Goal: Task Accomplishment & Management: Use online tool/utility

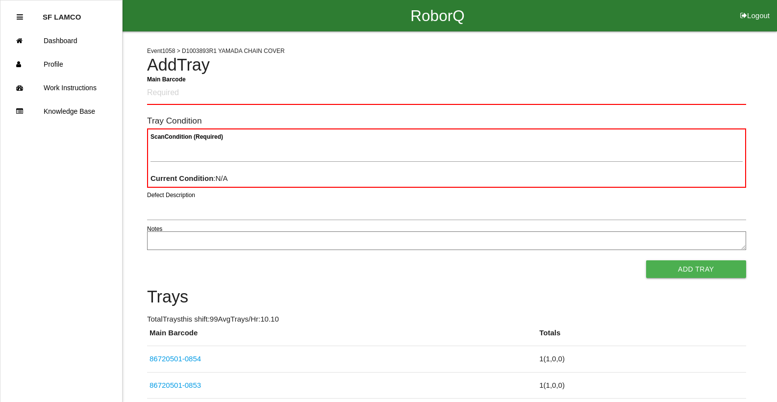
scroll to position [49, 0]
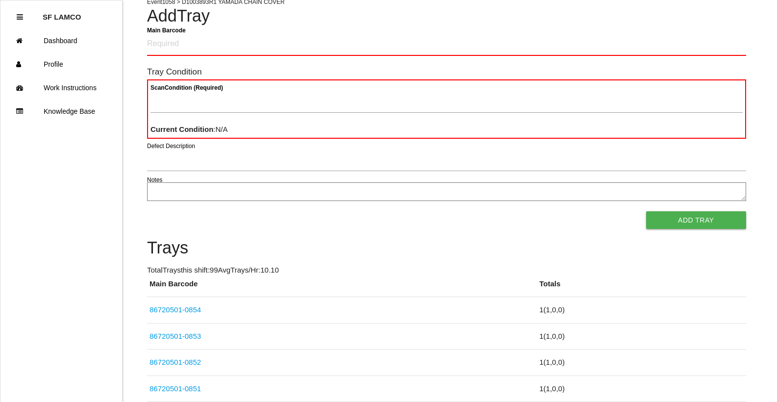
click at [25, 18] on li "SF LAMCO" at bounding box center [61, 17] width 89 height 24
click at [18, 19] on icon at bounding box center [20, 16] width 6 height 7
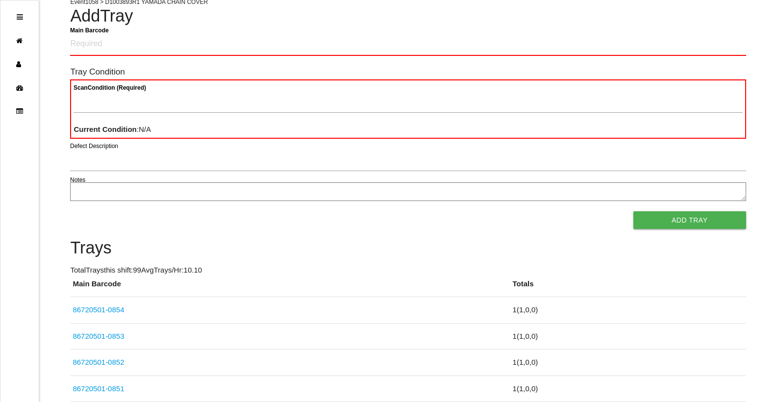
click at [18, 19] on icon at bounding box center [20, 16] width 6 height 7
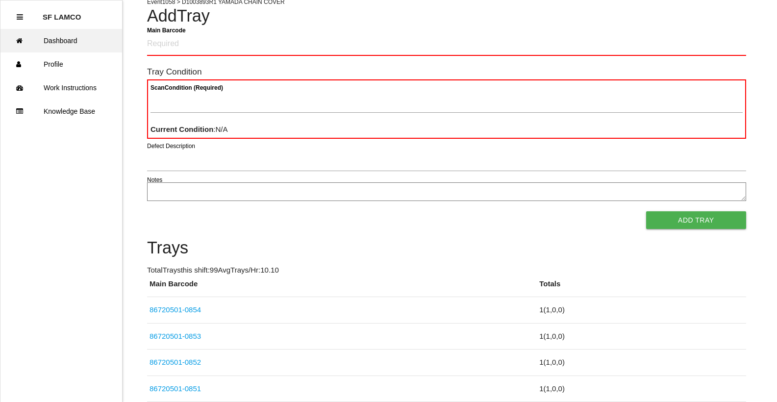
click at [58, 42] on link "Dashboard" at bounding box center [61, 41] width 122 height 24
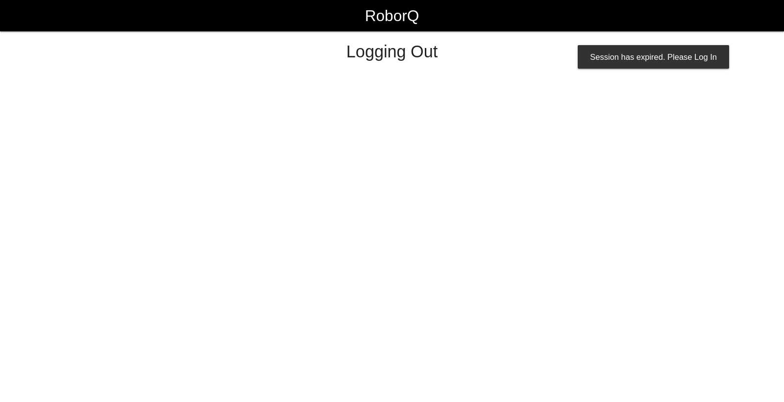
select select "Worker"
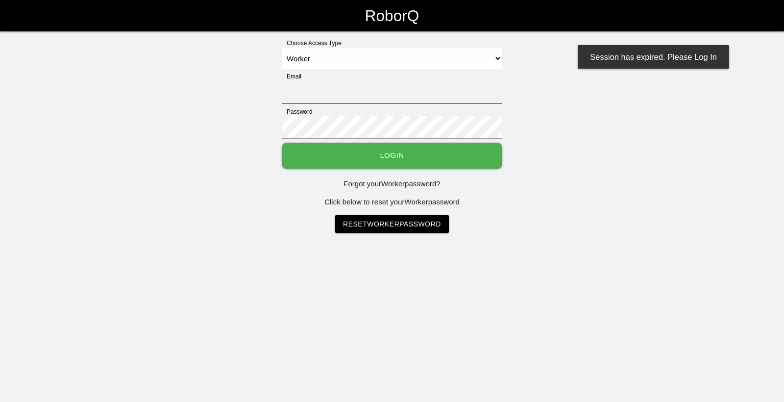
type input "[EMAIL_ADDRESS][DOMAIN_NAME]"
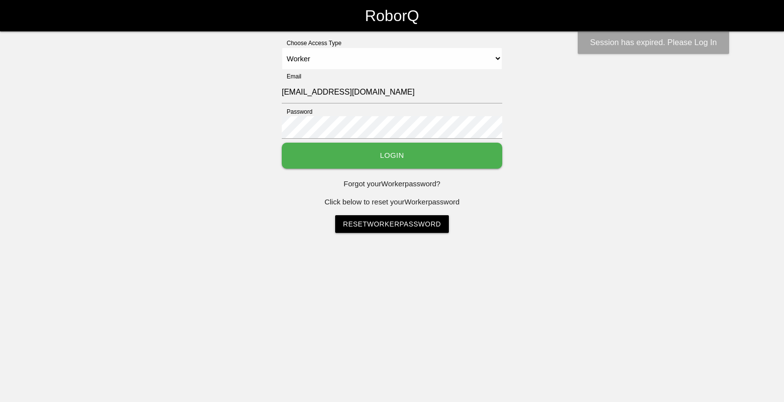
click at [490, 162] on button "Login" at bounding box center [392, 156] width 221 height 26
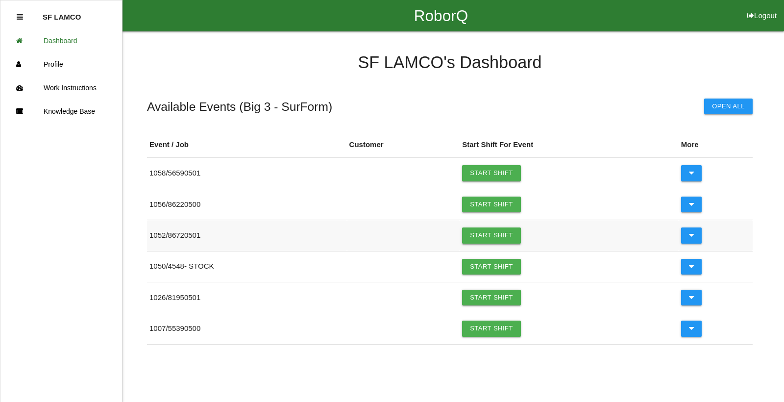
click at [491, 237] on link "Start Shift" at bounding box center [491, 235] width 59 height 16
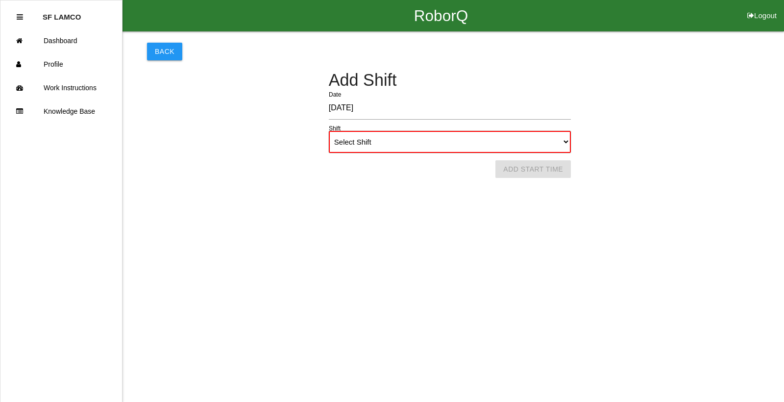
click at [513, 141] on select "Select Shift 1st Shift 2nd Shift 3rd Shift 4th Shift" at bounding box center [450, 142] width 242 height 22
select select "1"
click at [329, 131] on select "Select Shift 1st Shift 2nd Shift 3rd Shift 4th Shift" at bounding box center [450, 142] width 242 height 22
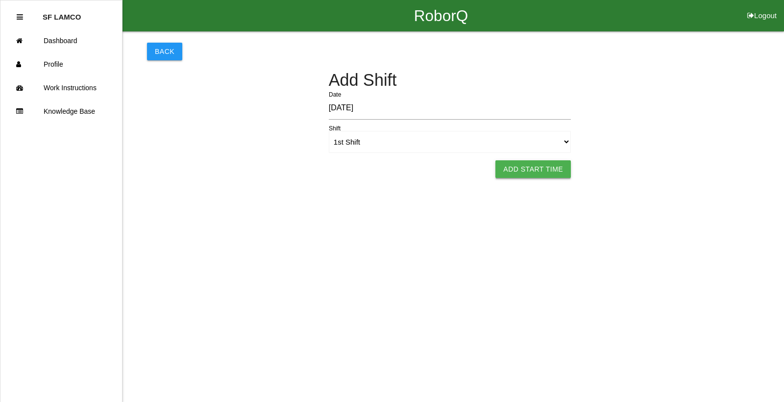
click at [520, 173] on button "Add Start Time" at bounding box center [534, 169] width 76 height 18
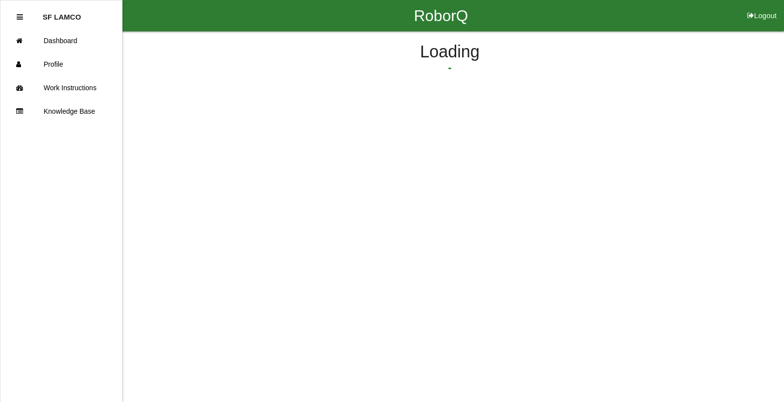
select select "6"
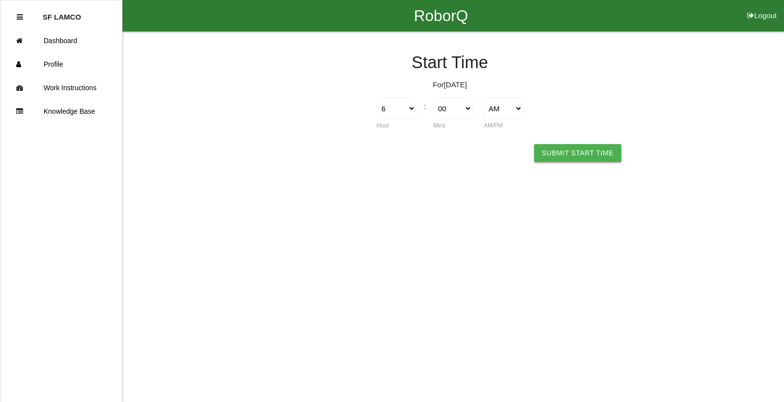
click at [569, 155] on button "Submit Start Time" at bounding box center [577, 153] width 87 height 18
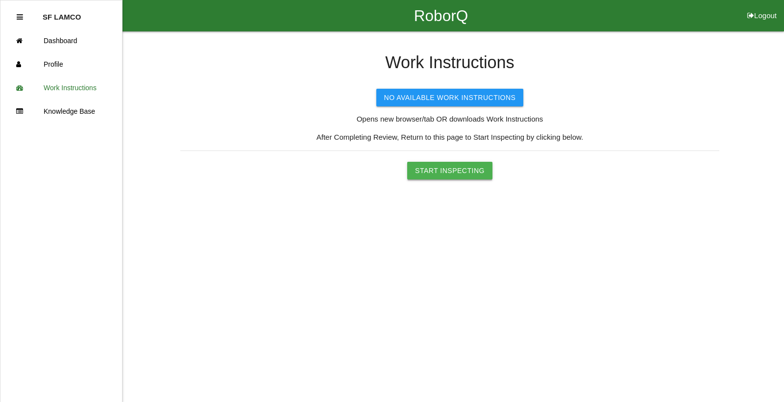
click at [458, 168] on button "Start Inspecting" at bounding box center [449, 171] width 85 height 18
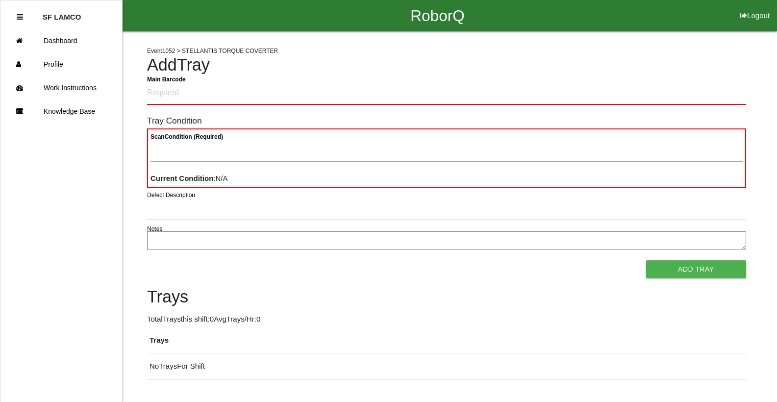
click at [464, 165] on div "Scan Condition (Required)" at bounding box center [447, 152] width 592 height 26
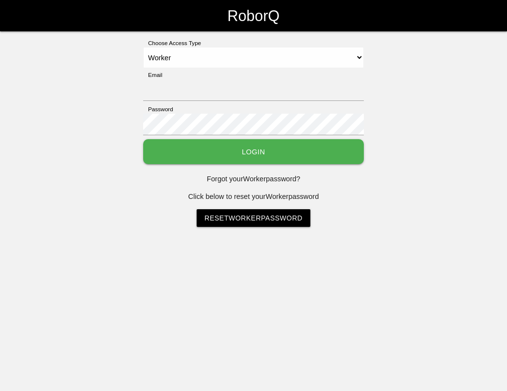
select select "Worker"
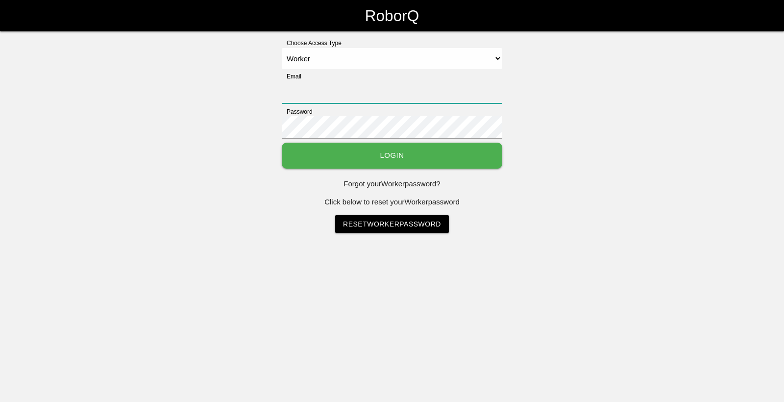
type input "[EMAIL_ADDRESS][DOMAIN_NAME]"
click at [402, 151] on button "Login" at bounding box center [392, 156] width 221 height 26
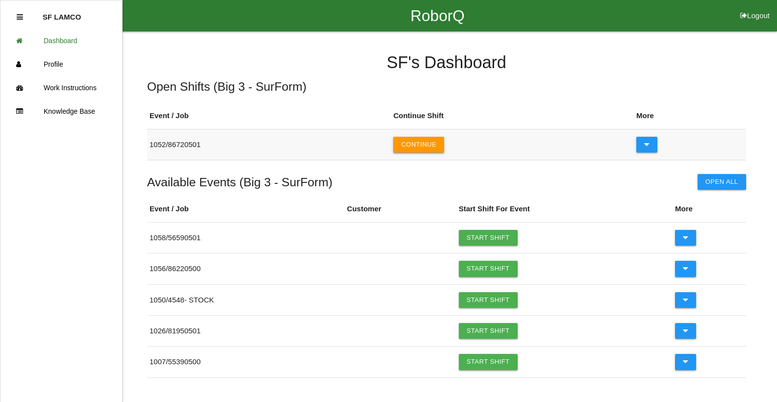
click at [423, 146] on button "Continue" at bounding box center [418, 145] width 51 height 16
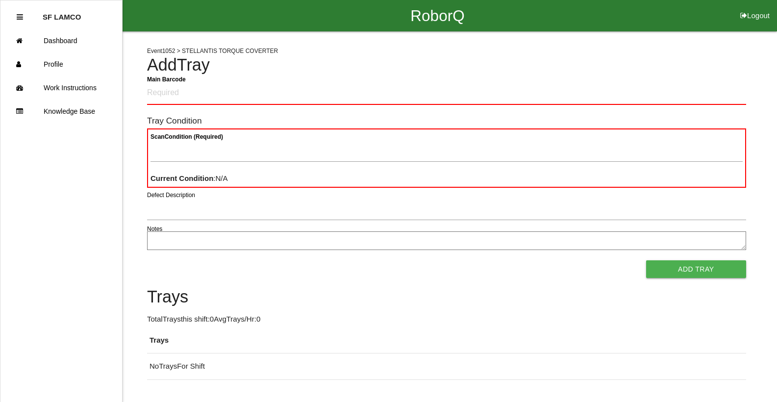
click at [249, 102] on Barcode "Main Barcode" at bounding box center [446, 93] width 599 height 23
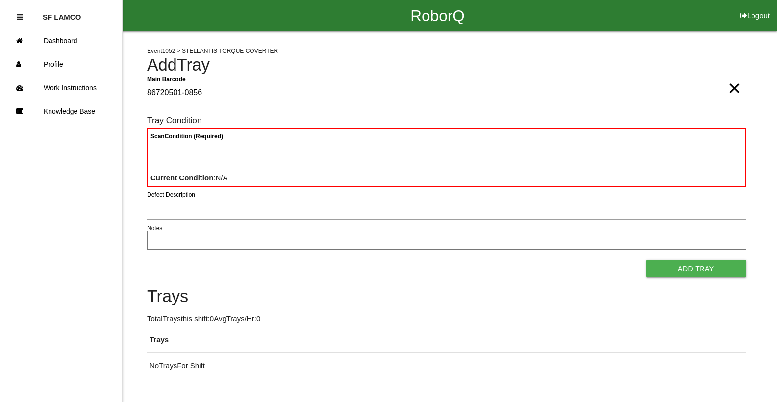
type Barcode "86720501-0856"
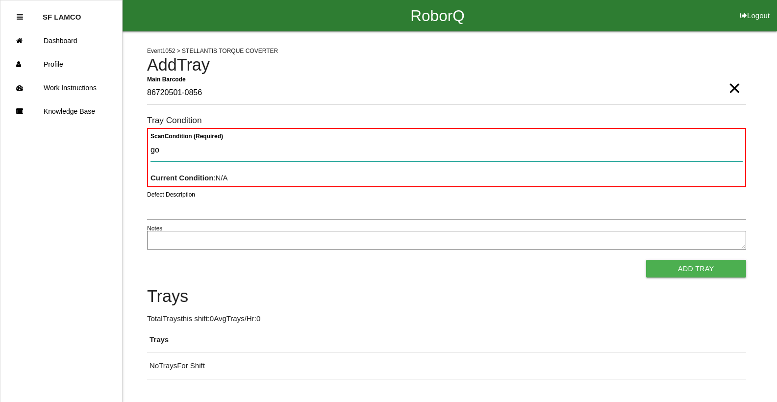
type Condition "goo"
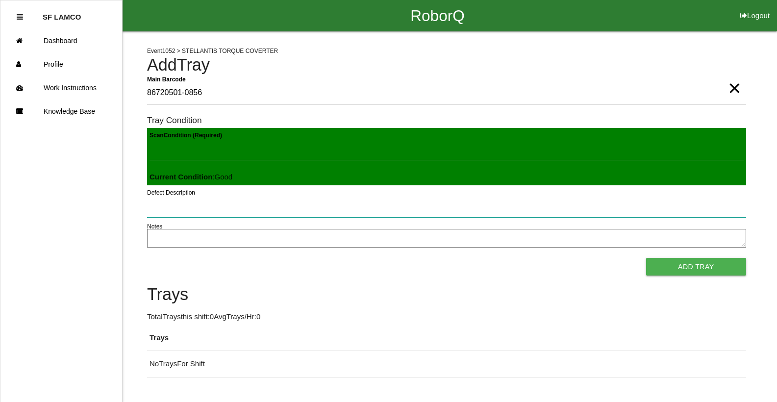
click at [506, 258] on button "Add Tray" at bounding box center [696, 267] width 100 height 18
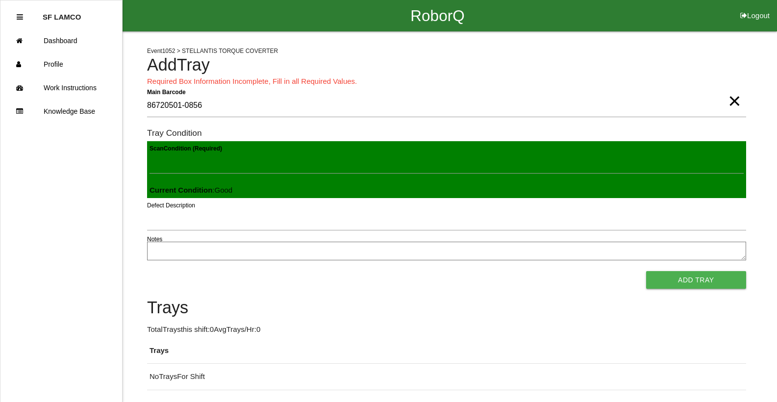
scroll to position [1, 0]
click at [506, 271] on button "Add Tray" at bounding box center [696, 280] width 100 height 18
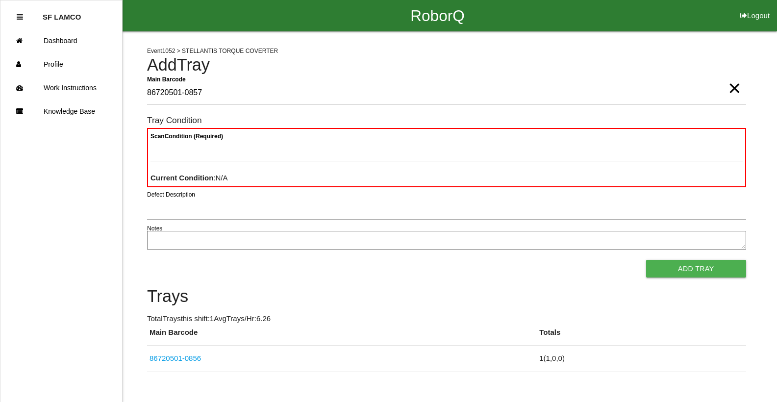
type Barcode "86720501-0857"
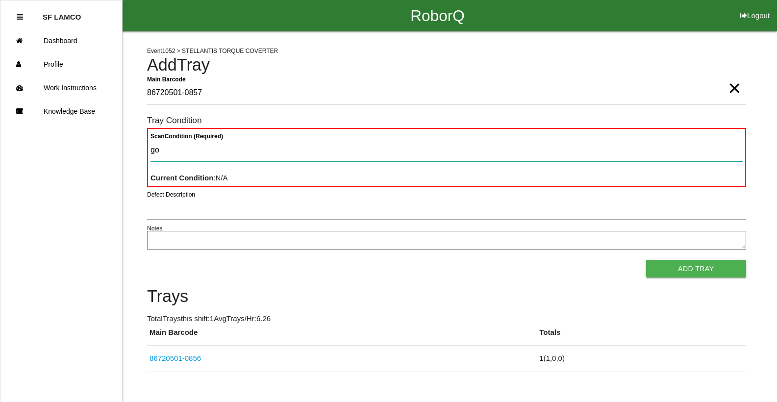
type Condition "goo"
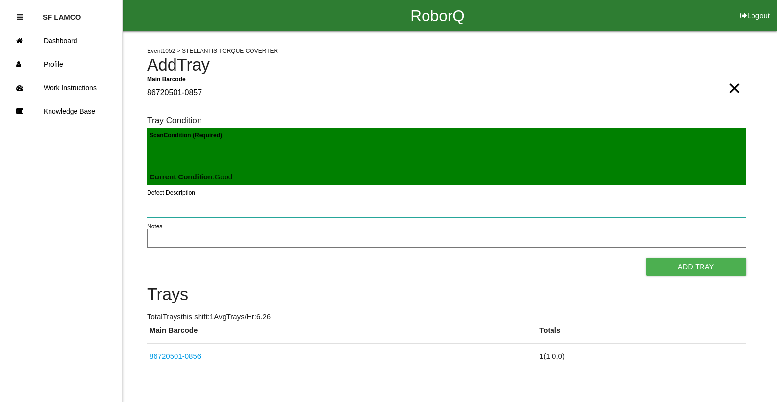
click at [506, 258] on button "Add Tray" at bounding box center [696, 267] width 100 height 18
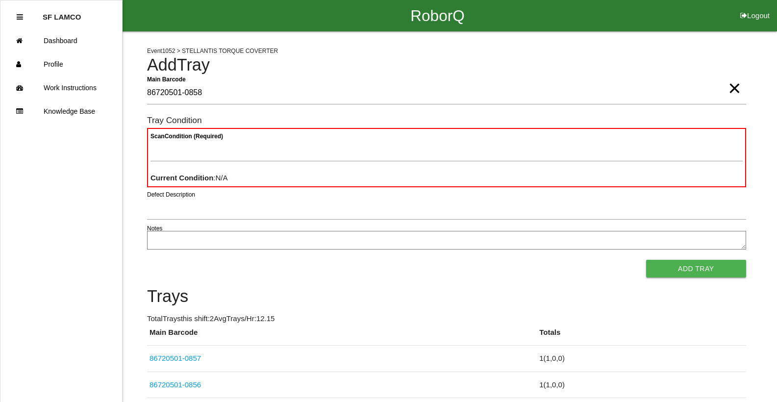
type Barcode "86720501-0858"
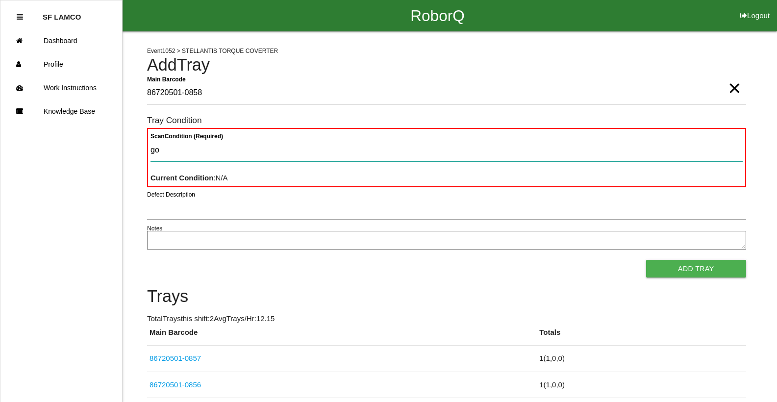
type Condition "goo"
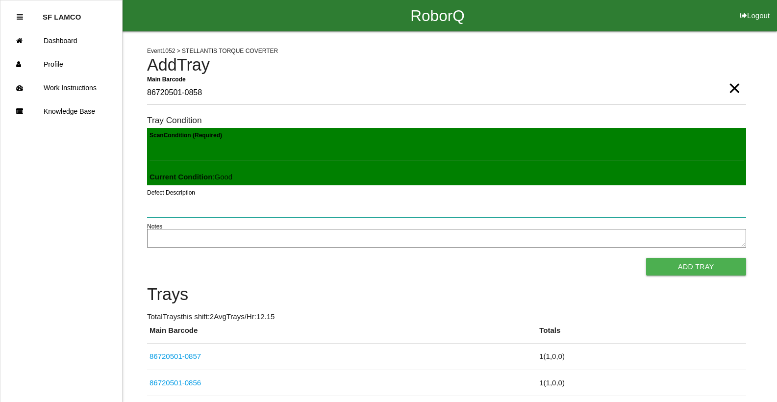
click at [506, 258] on button "Add Tray" at bounding box center [696, 267] width 100 height 18
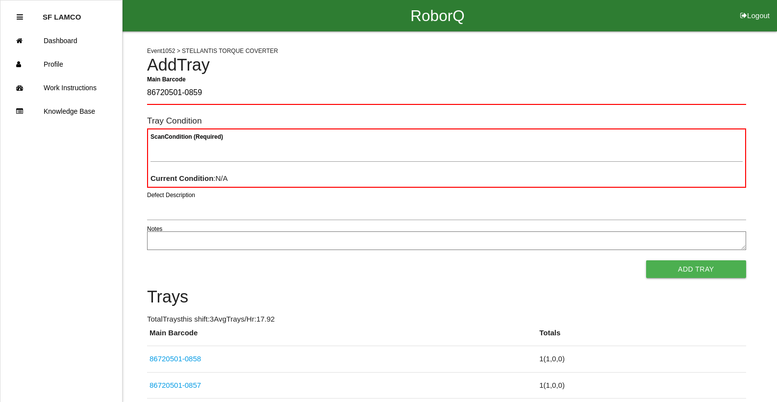
type Barcode "86720501-0859"
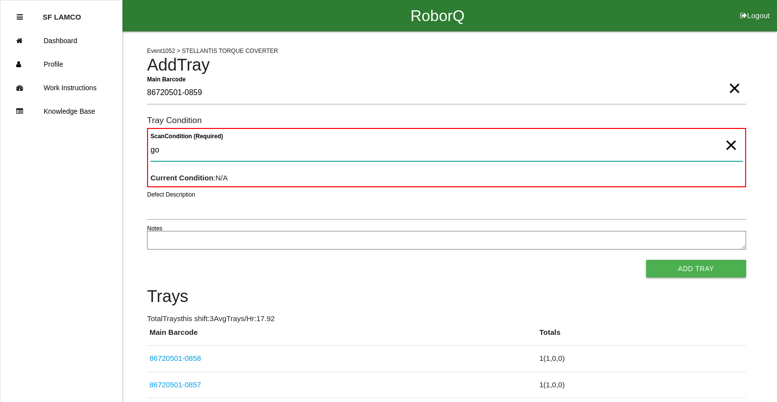
type Condition "goo"
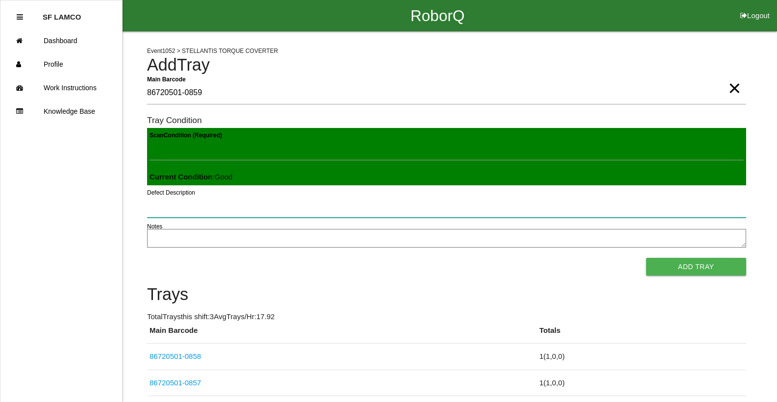
click at [506, 258] on button "Add Tray" at bounding box center [696, 267] width 100 height 18
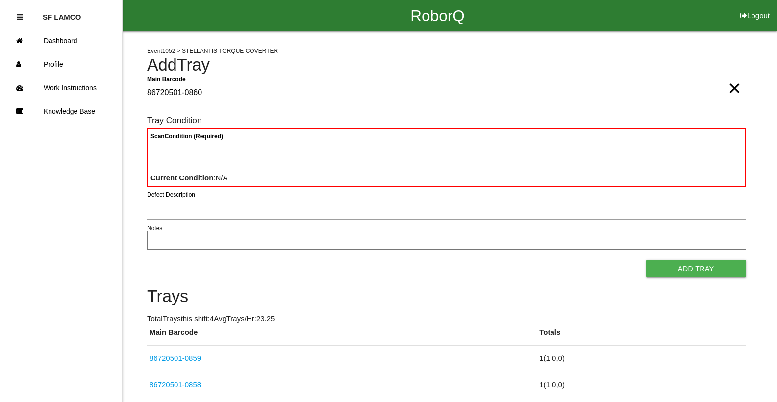
type Barcode "86720501-0860"
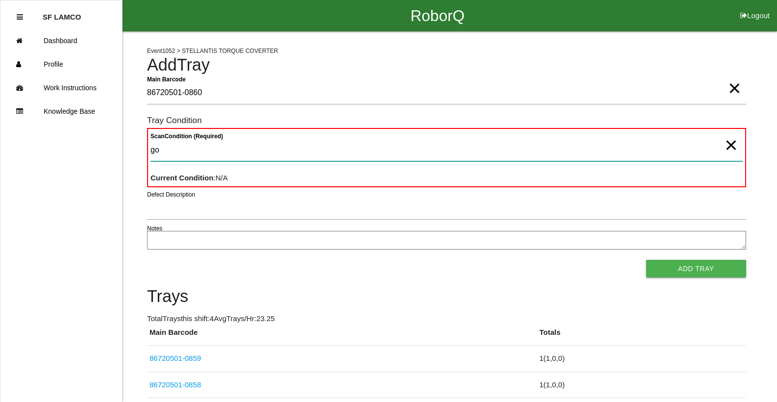
type Condition "goo"
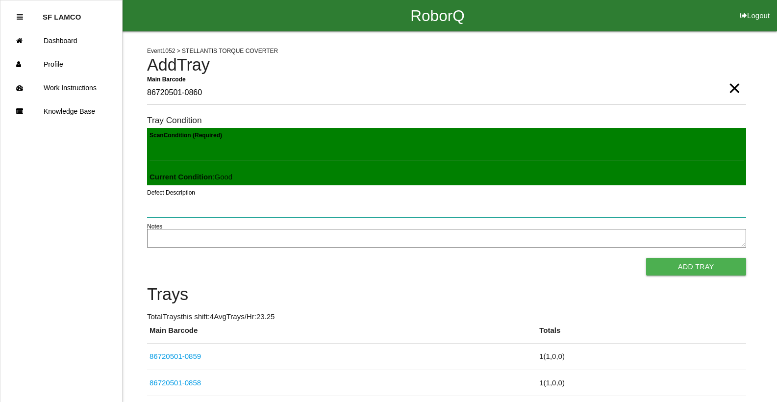
click at [506, 258] on button "Add Tray" at bounding box center [696, 267] width 100 height 18
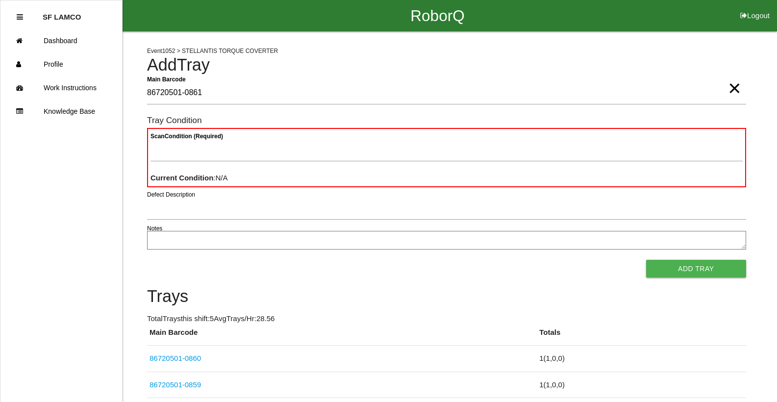
type Barcode "86720501-0861"
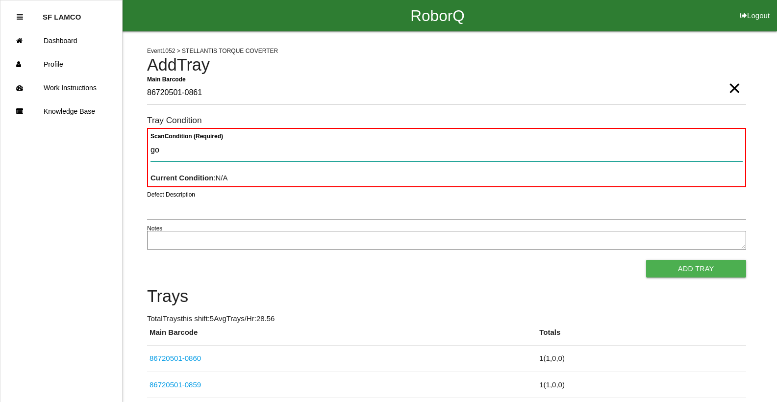
type Condition "goo"
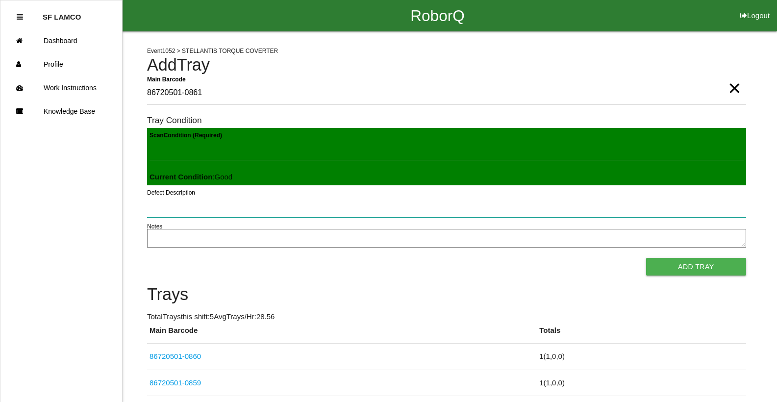
click at [506, 258] on button "Add Tray" at bounding box center [696, 267] width 100 height 18
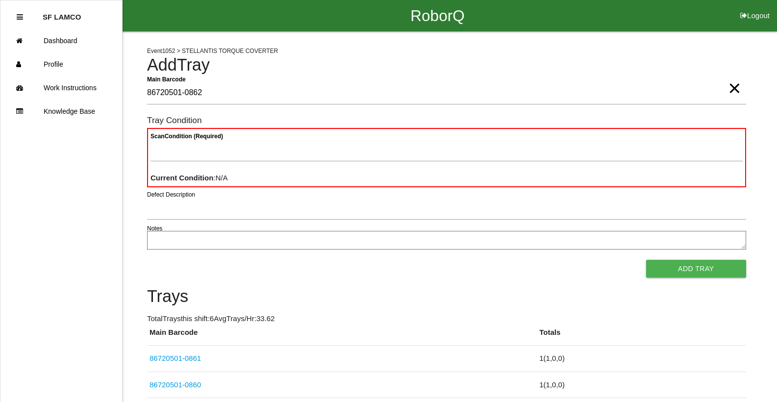
type Barcode "86720501-0862"
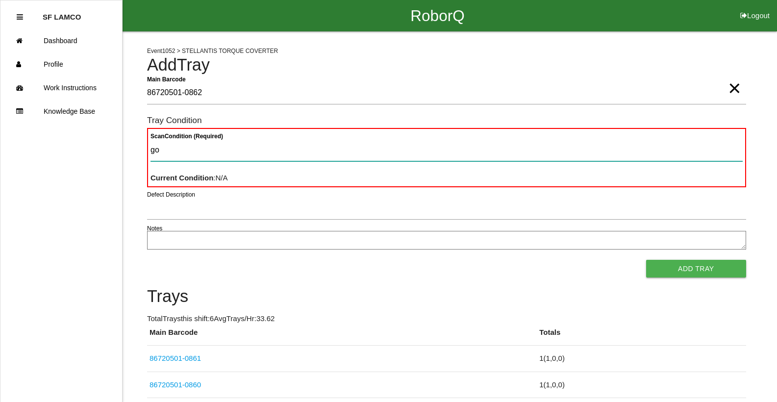
type Condition "goo"
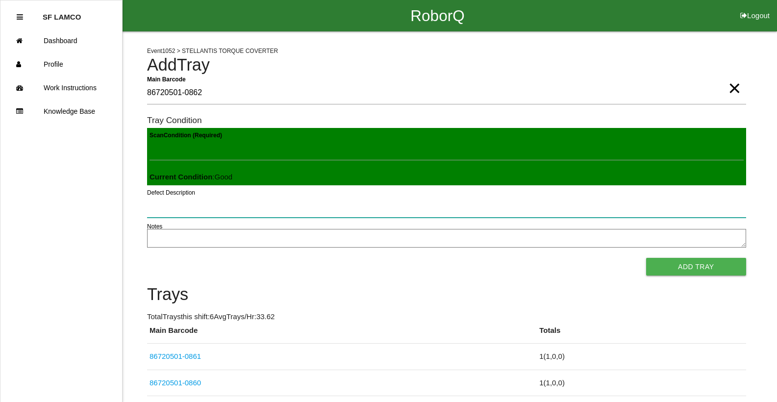
click at [506, 258] on button "Add Tray" at bounding box center [696, 267] width 100 height 18
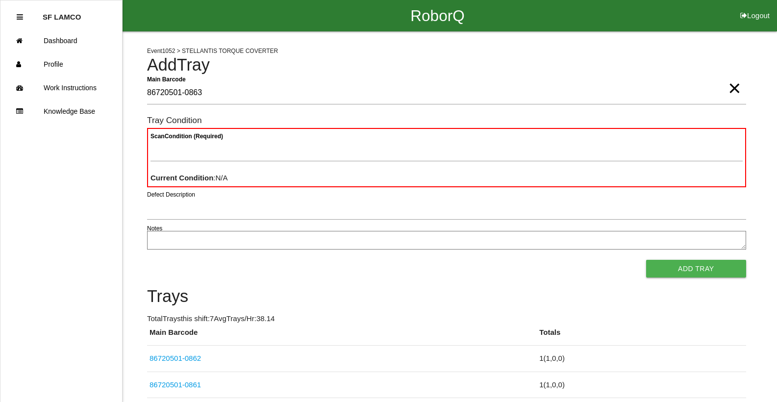
type Barcode "86720501-0863"
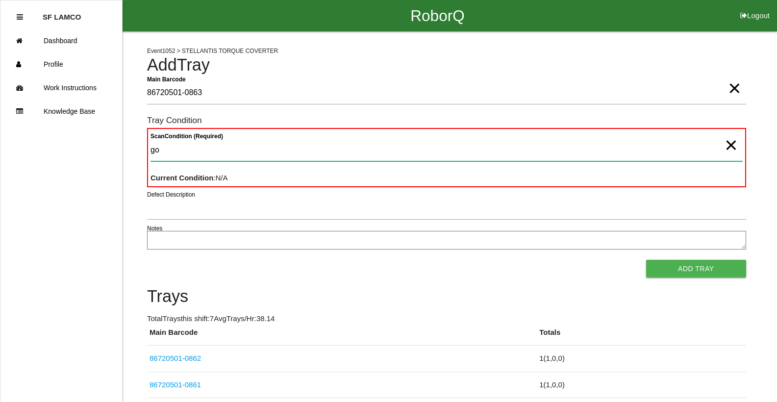
type Condition "goo"
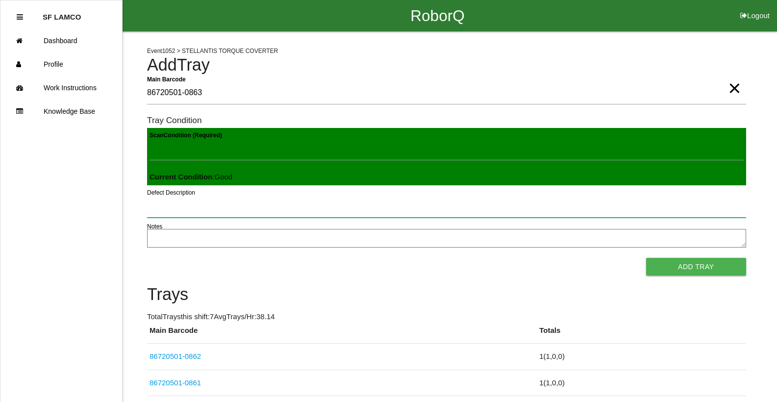
click at [506, 258] on button "Add Tray" at bounding box center [696, 267] width 100 height 18
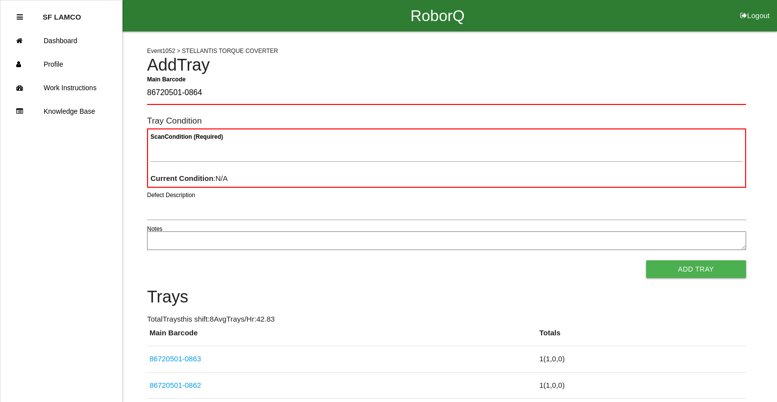
type Barcode "86720501-0864"
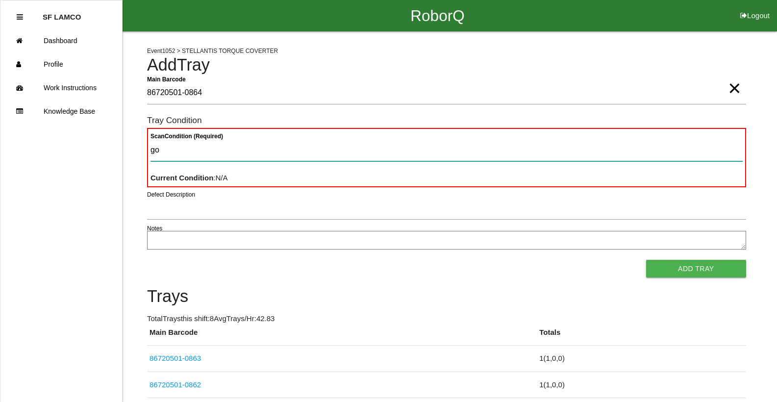
type Condition "goo"
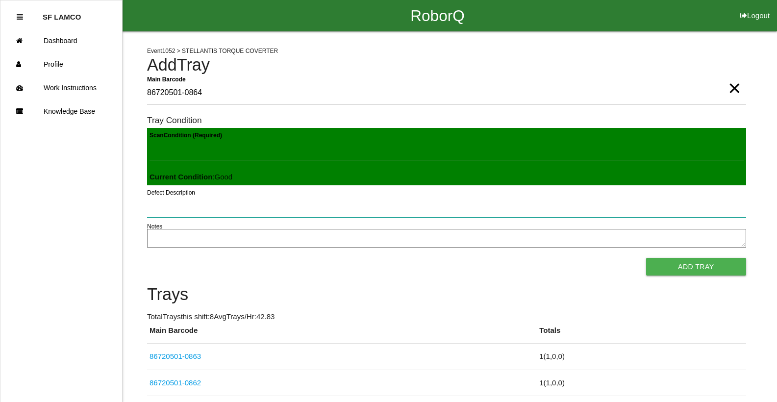
click at [506, 258] on button "Add Tray" at bounding box center [696, 267] width 100 height 18
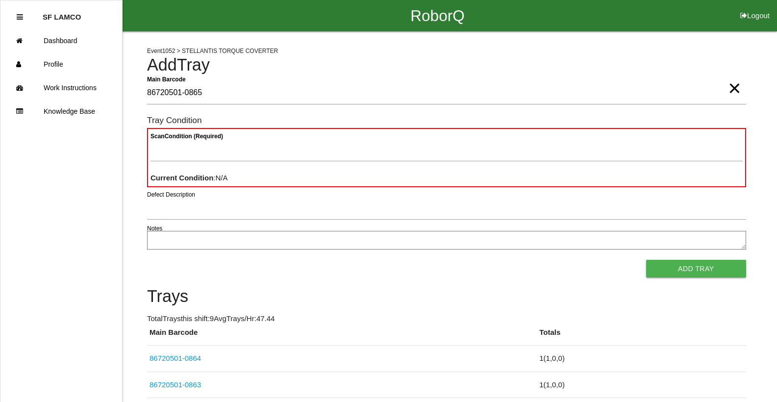
type Barcode "86720501-0865"
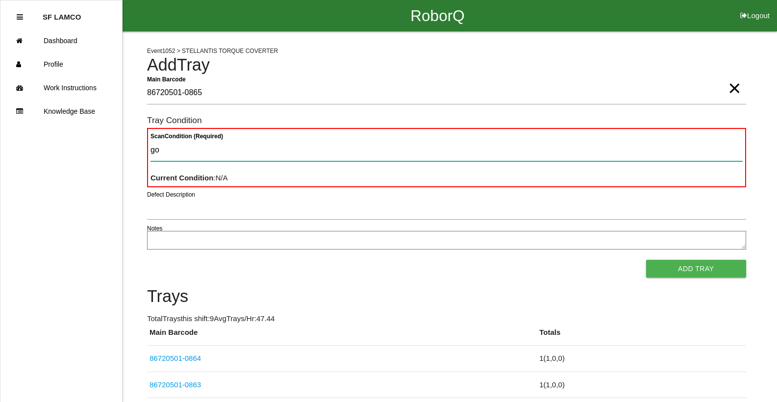
type Condition "goo"
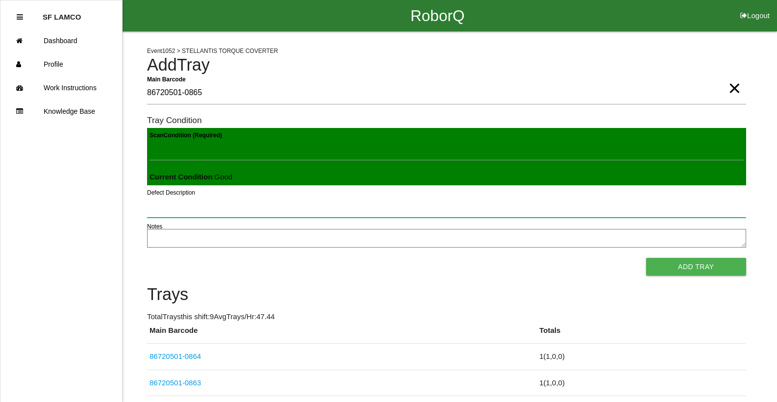
click at [506, 258] on button "Add Tray" at bounding box center [696, 267] width 100 height 18
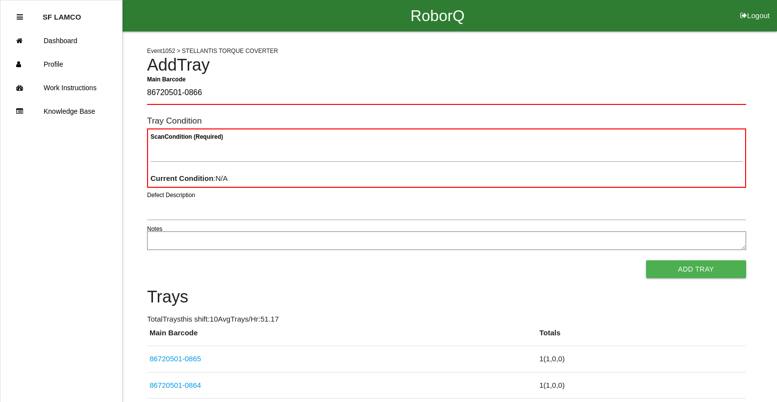
type Barcode "86720501-0866"
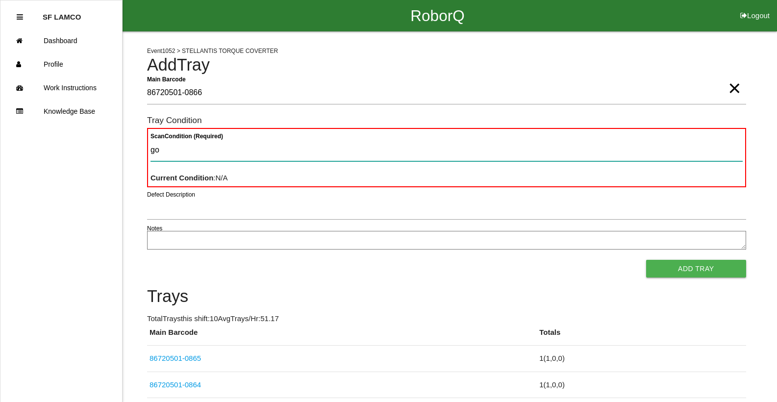
type Condition "goo"
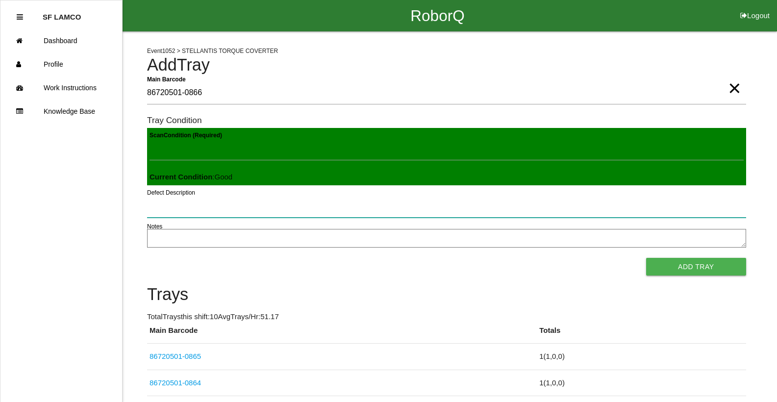
click at [506, 258] on button "Add Tray" at bounding box center [696, 267] width 100 height 18
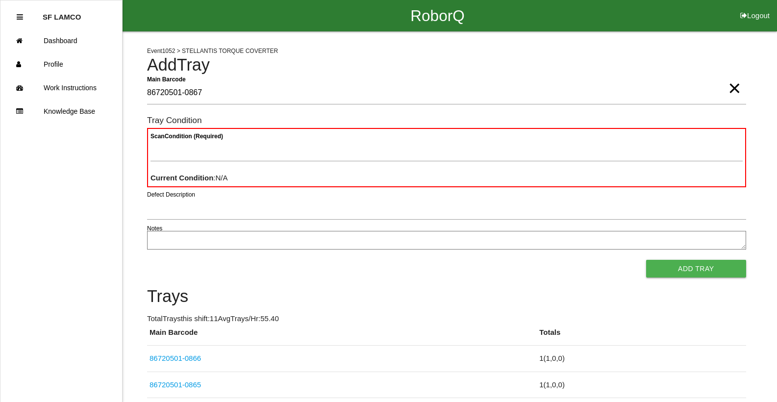
type Barcode "86720501-0867"
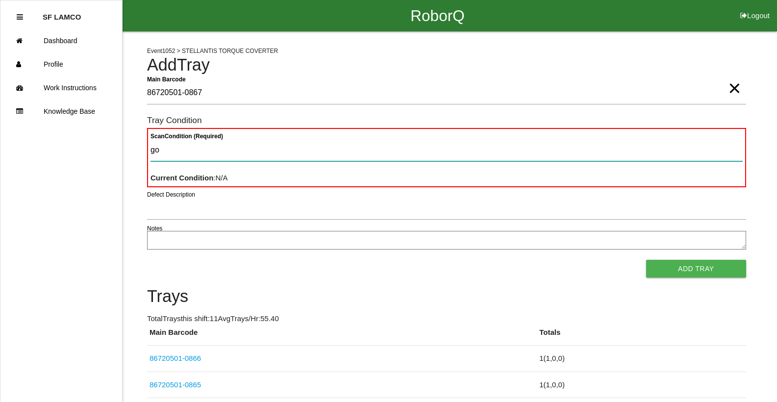
type Condition "goo"
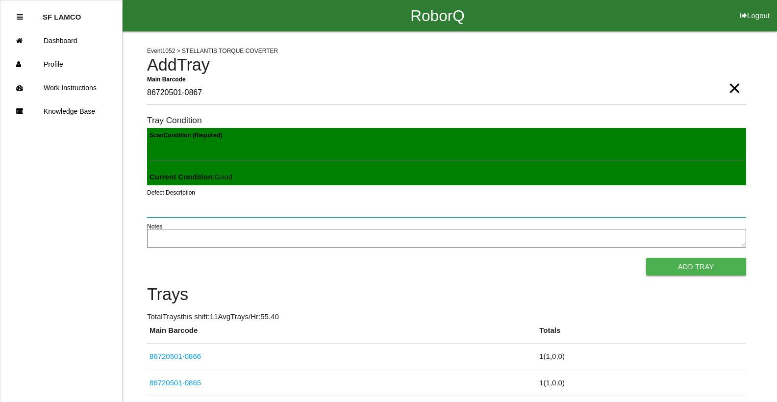
click at [506, 258] on button "Add Tray" at bounding box center [696, 267] width 100 height 18
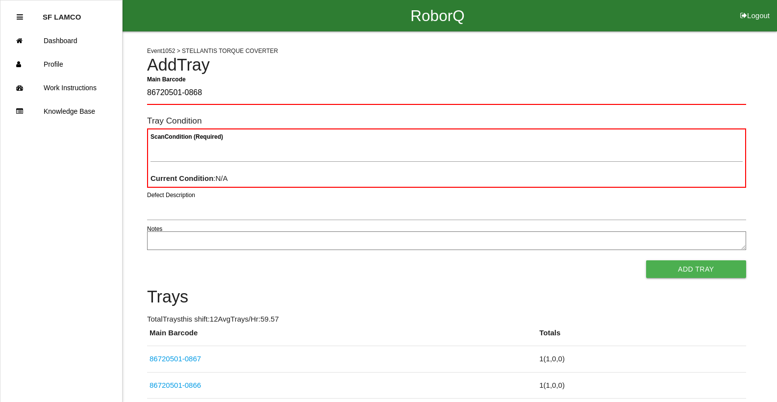
type Barcode "86720501-0868"
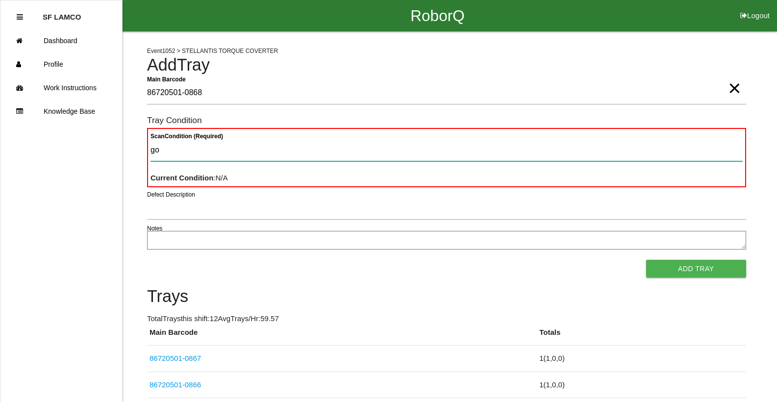
type Condition "goo"
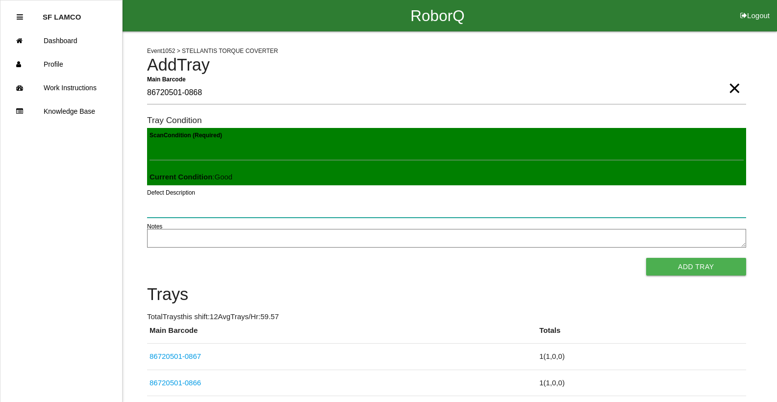
click at [506, 258] on button "Add Tray" at bounding box center [696, 267] width 100 height 18
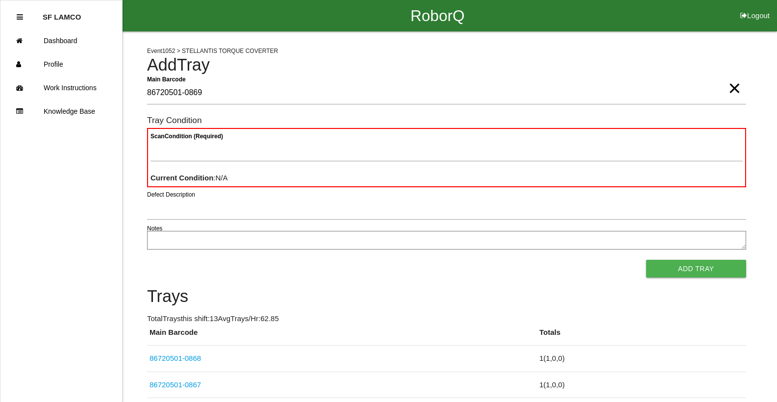
type Barcode "86720501-0869"
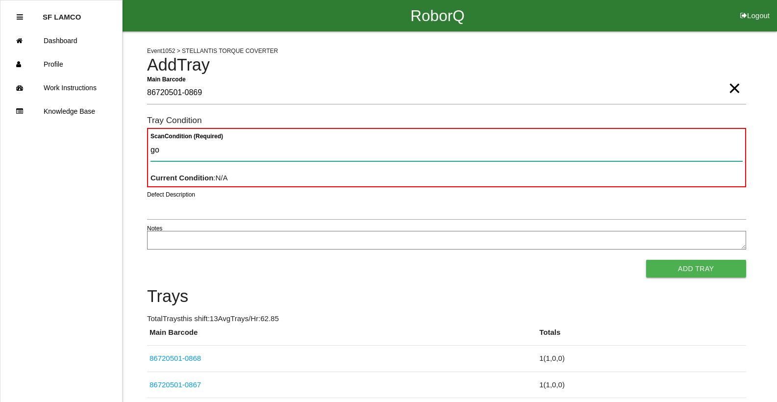
type Condition "goo"
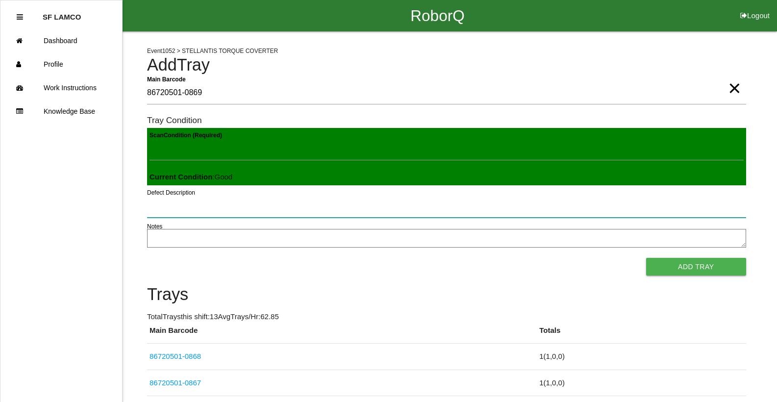
click at [506, 258] on button "Add Tray" at bounding box center [696, 267] width 100 height 18
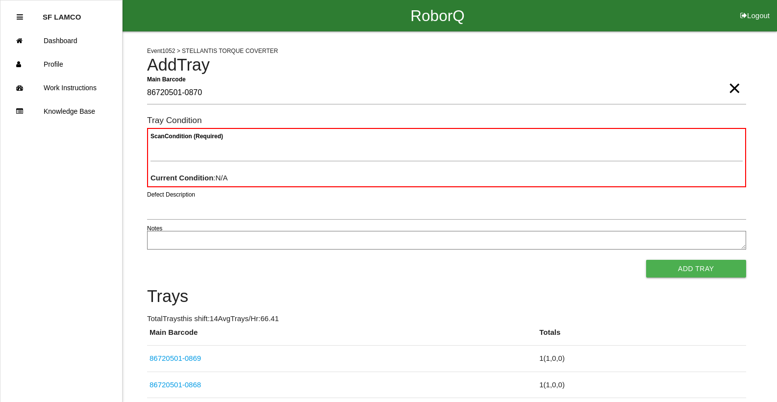
type Barcode "86720501-0870"
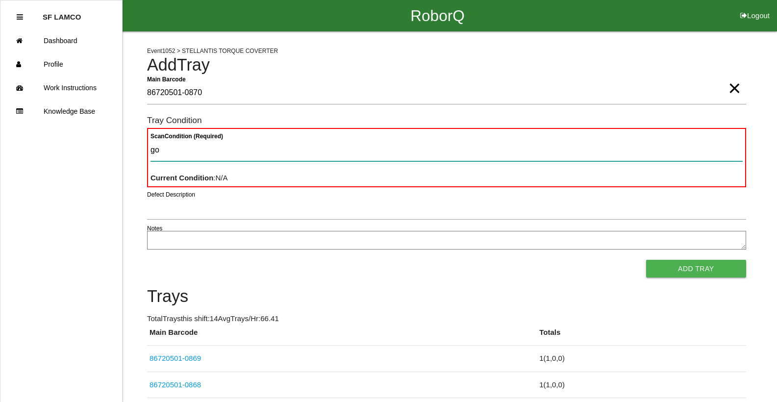
type Condition "goo"
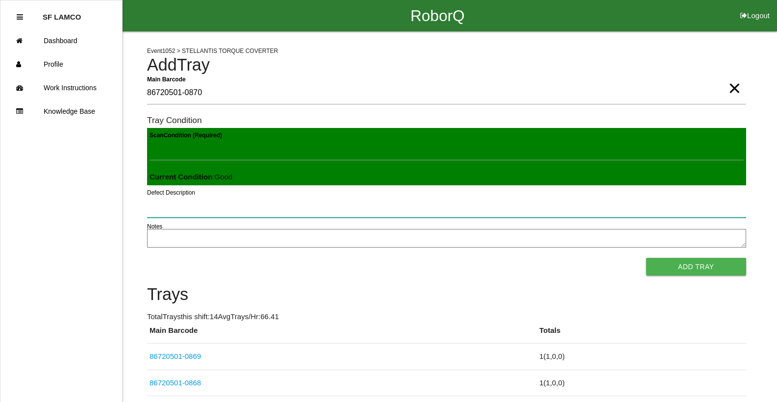
click at [506, 258] on button "Add Tray" at bounding box center [696, 267] width 100 height 18
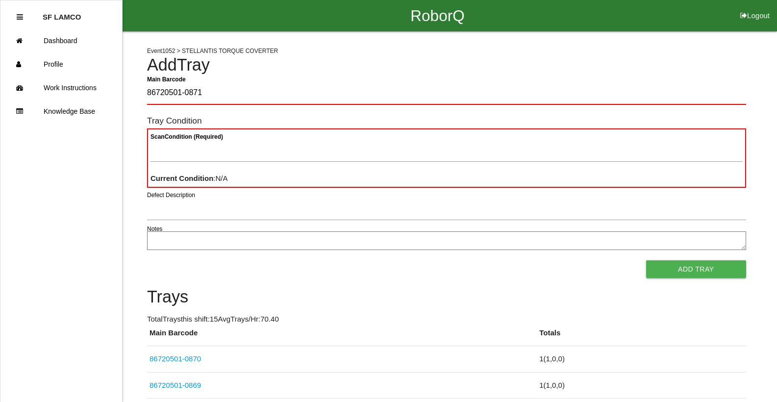
type Barcode "86720501-0871"
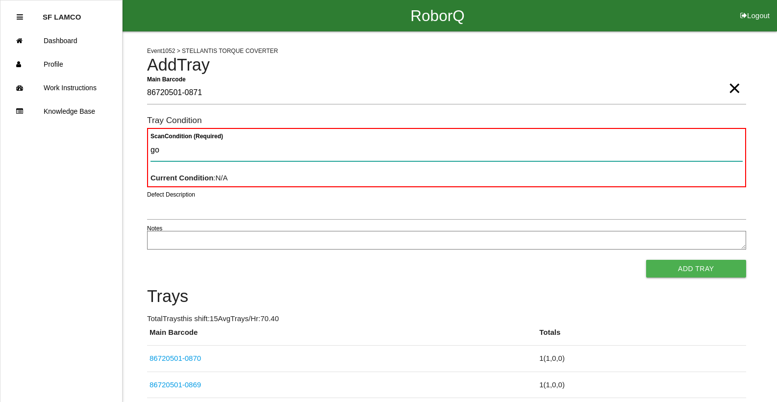
type Condition "goo"
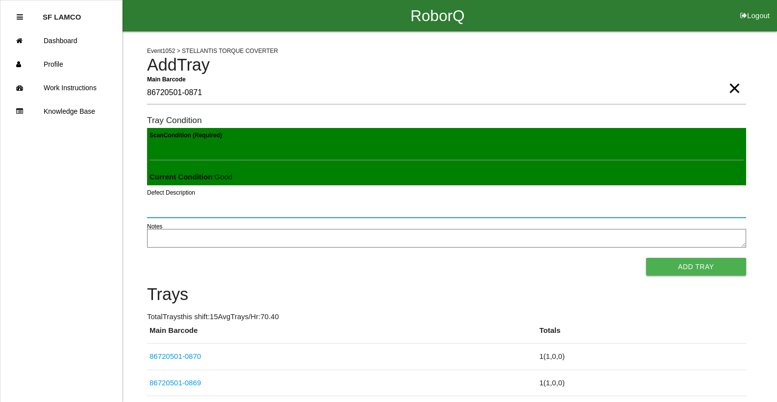
click at [506, 258] on button "Add Tray" at bounding box center [696, 267] width 100 height 18
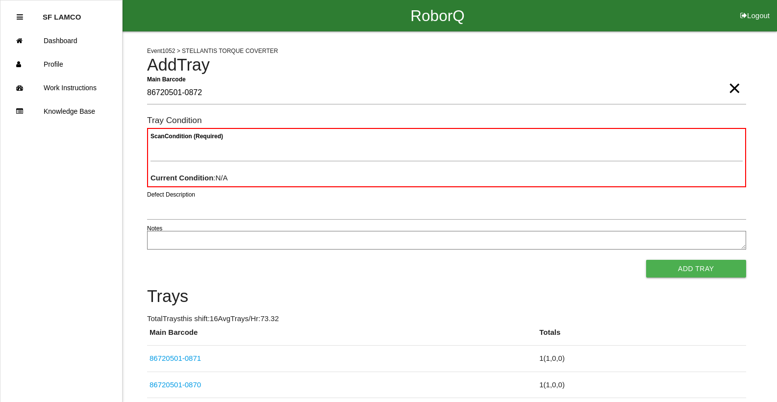
type Barcode "86720501-0872"
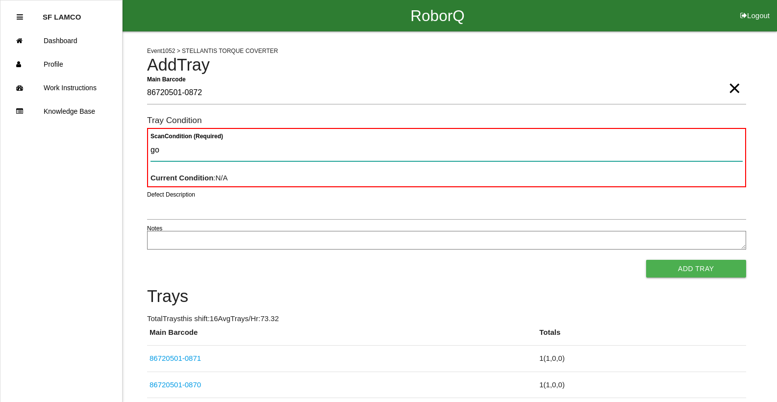
type Condition "goo"
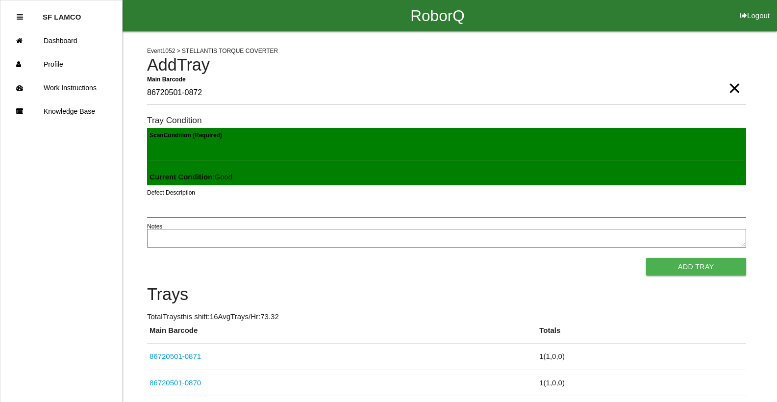
click at [506, 258] on button "Add Tray" at bounding box center [696, 267] width 100 height 18
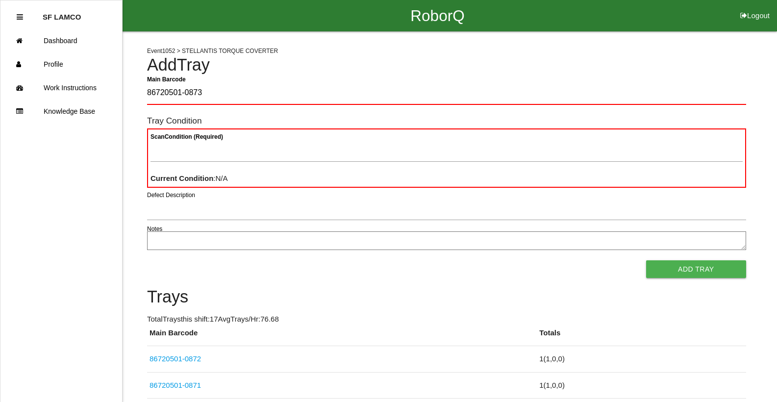
type Barcode "86720501-0873"
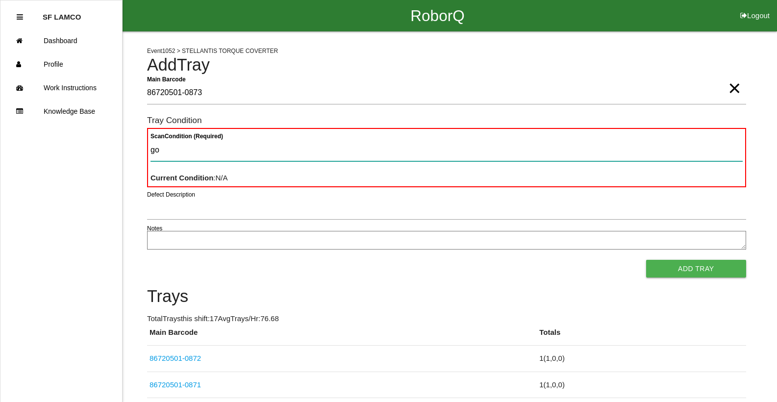
type Condition "goo"
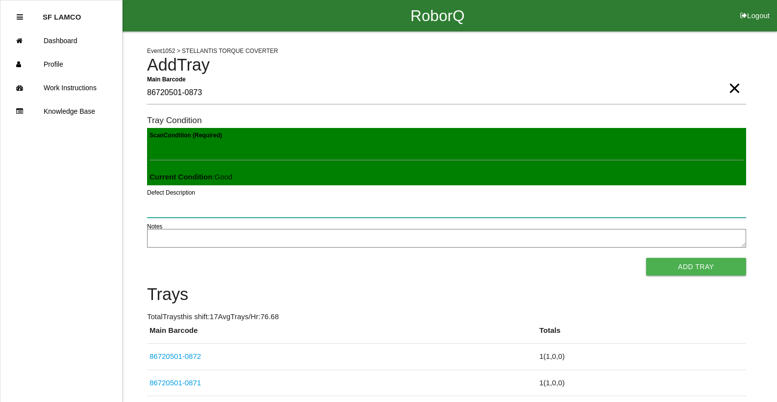
click at [506, 258] on button "Add Tray" at bounding box center [696, 267] width 100 height 18
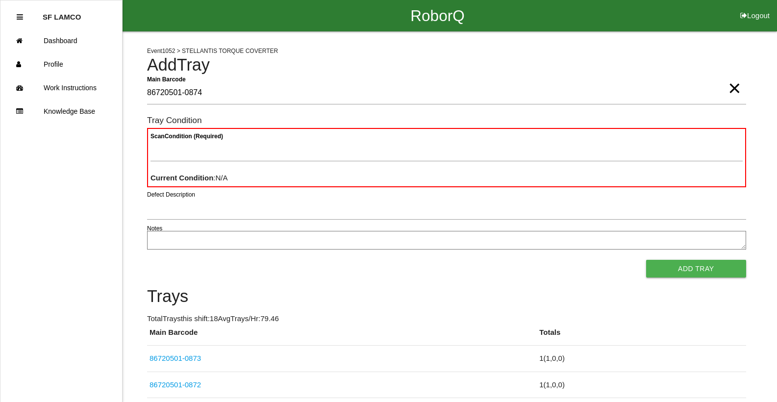
type Barcode "86720501-0874"
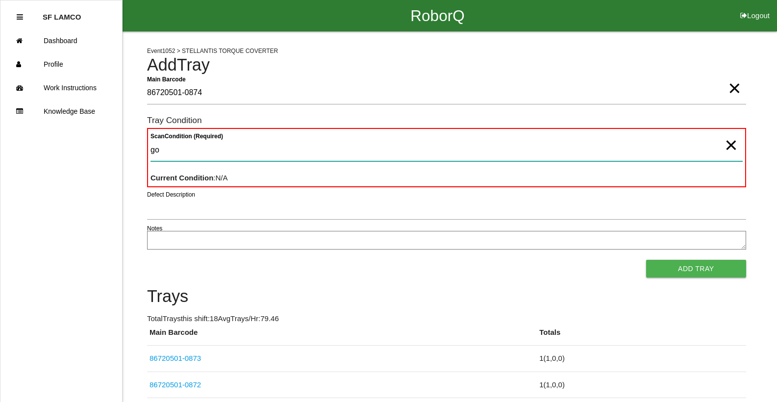
type Condition "goo"
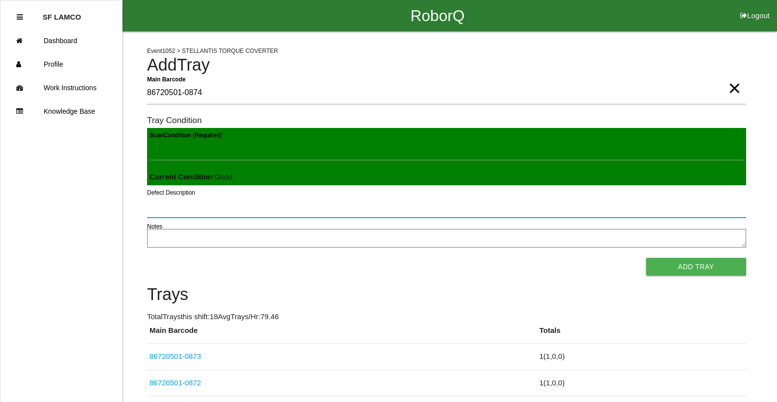
click at [506, 258] on button "Add Tray" at bounding box center [696, 267] width 100 height 18
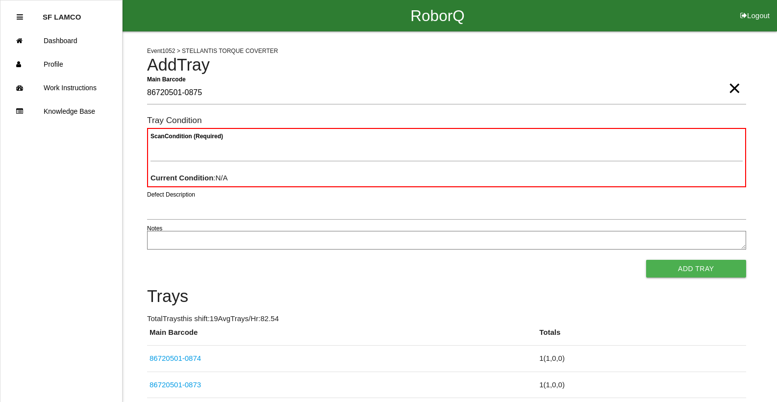
type Barcode "86720501-0875"
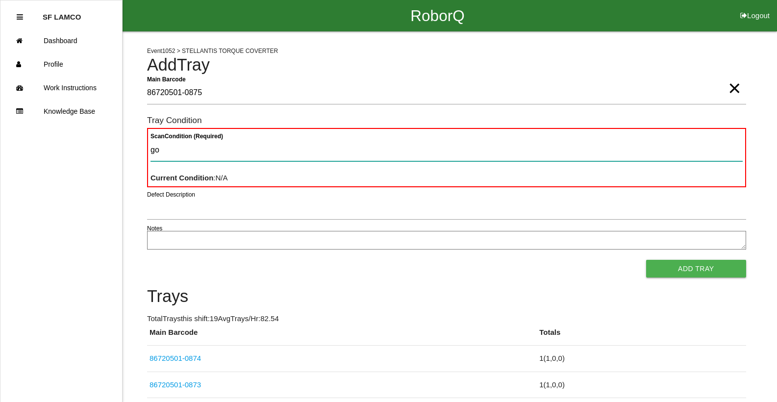
type Condition "goo"
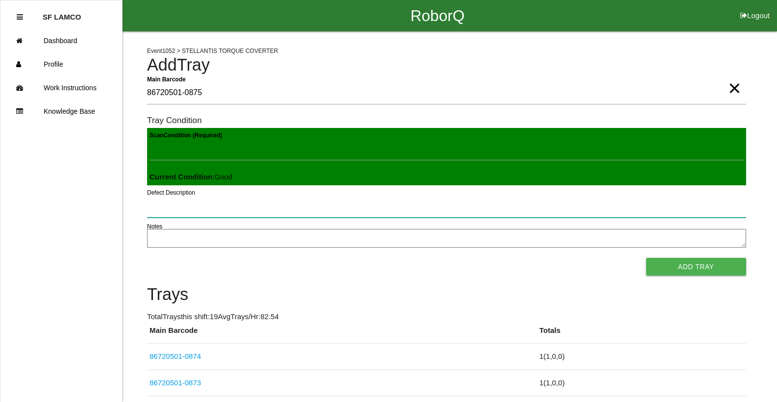
click at [506, 258] on button "Add Tray" at bounding box center [696, 267] width 100 height 18
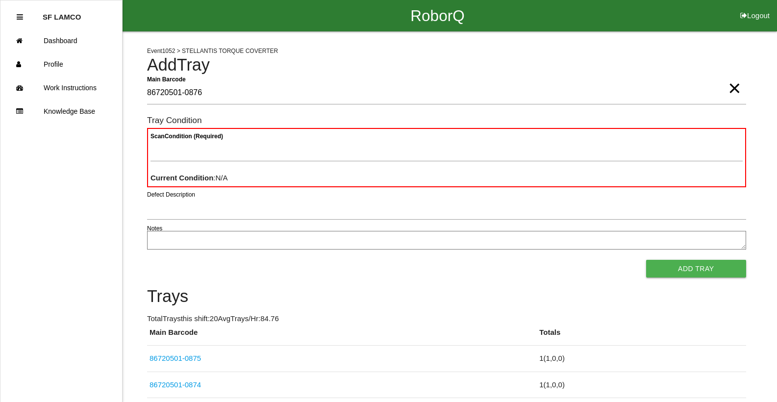
type Barcode "86720501-0876"
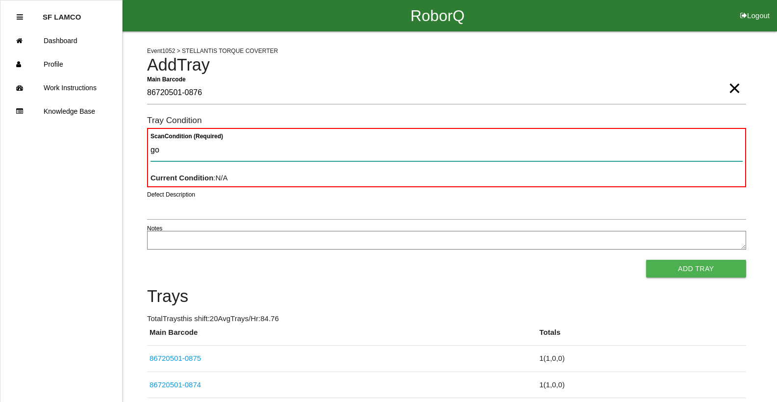
type Condition "goo"
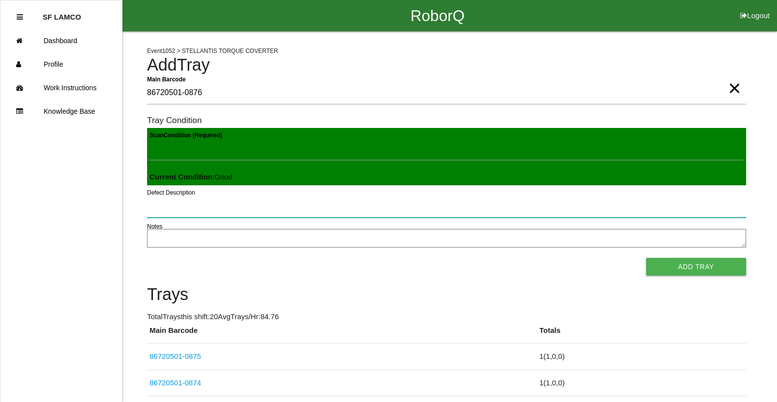
click at [506, 258] on button "Add Tray" at bounding box center [696, 267] width 100 height 18
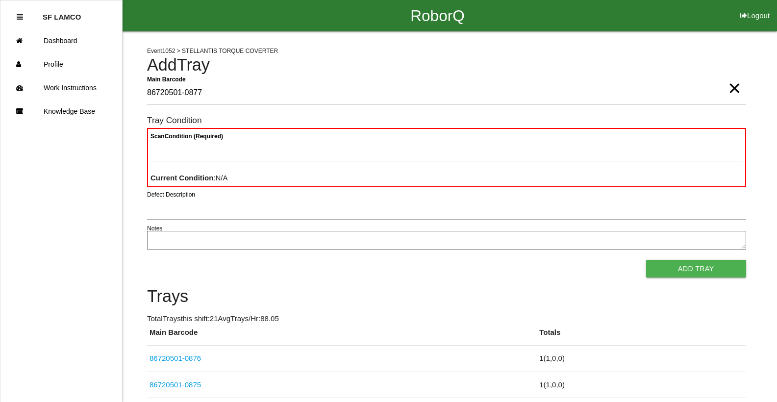
type Barcode "86720501-0877"
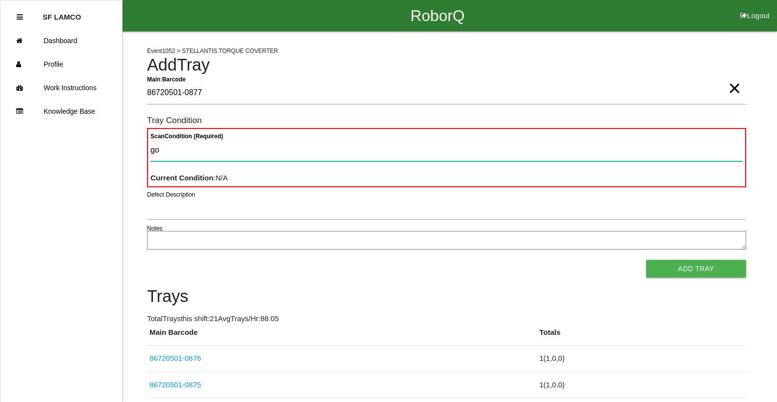
type Condition "goo"
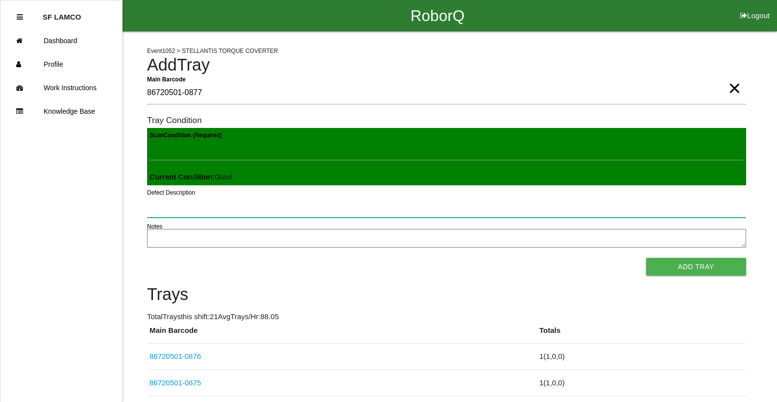
click at [506, 258] on button "Add Tray" at bounding box center [696, 267] width 100 height 18
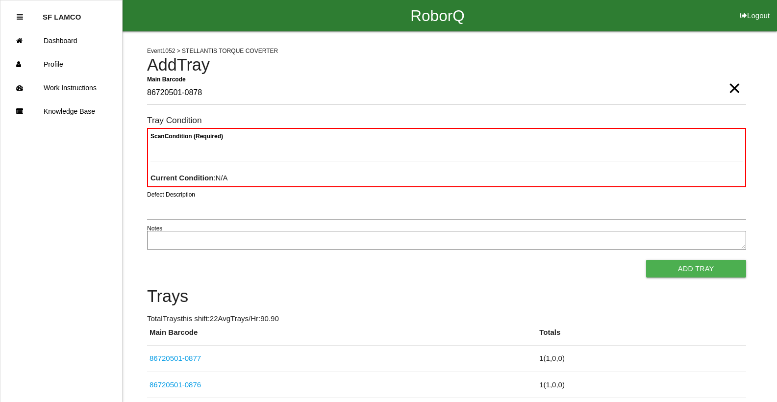
type Barcode "86720501-0878"
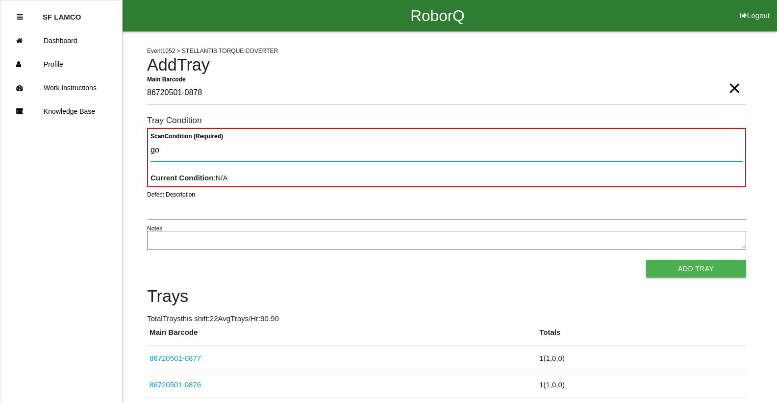
type Condition "goo"
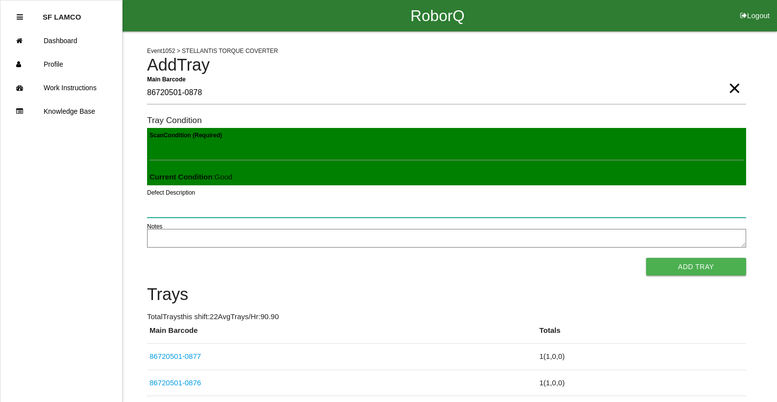
click at [506, 258] on button "Add Tray" at bounding box center [696, 267] width 100 height 18
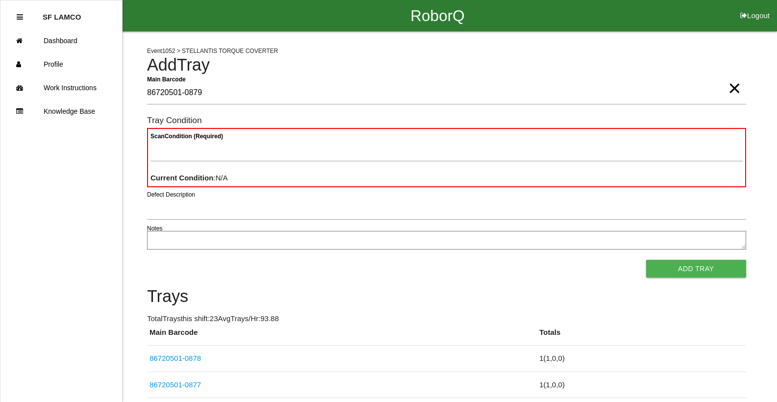
type Barcode "86720501-0879"
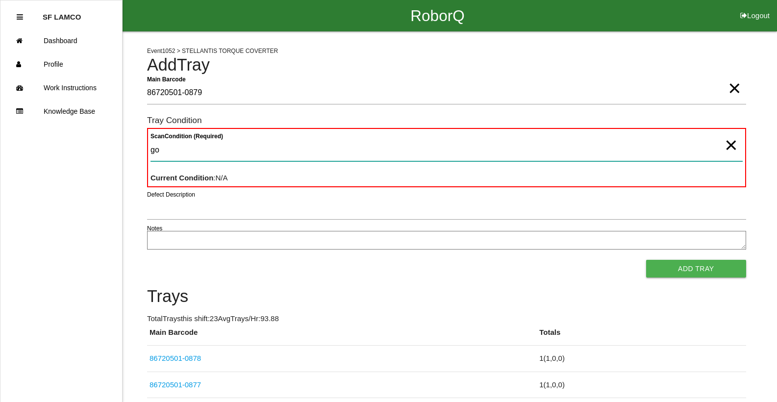
type Condition "goo"
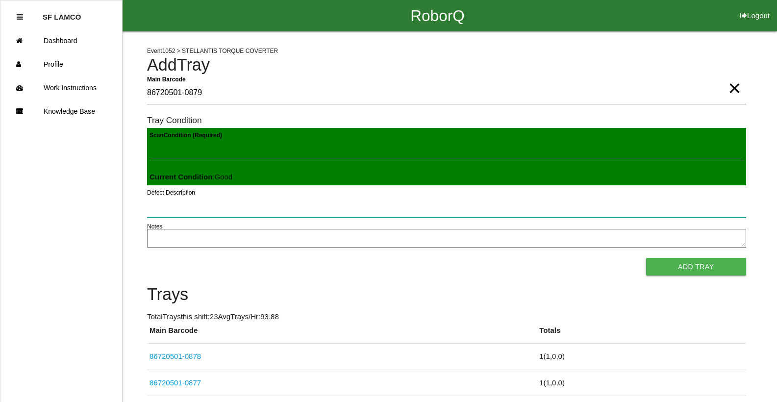
click at [506, 258] on button "Add Tray" at bounding box center [696, 267] width 100 height 18
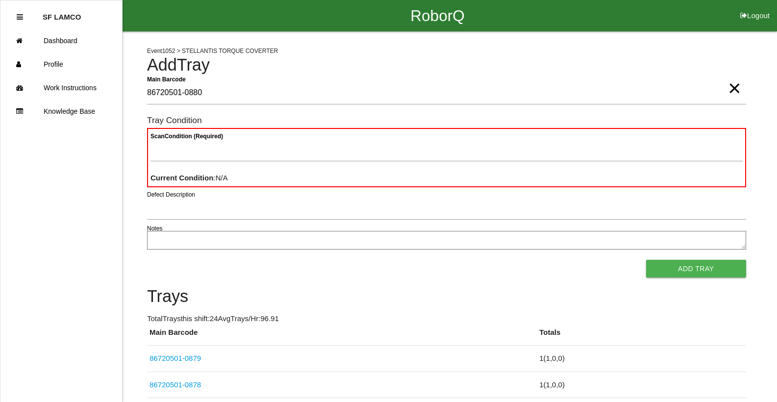
type Barcode "86720501-0880"
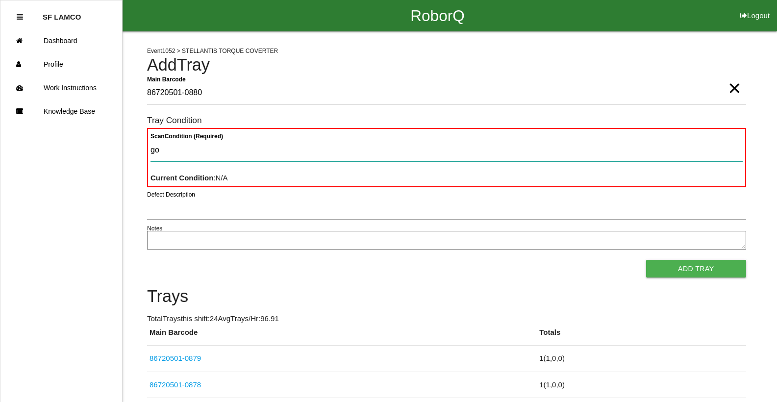
type Condition "goo"
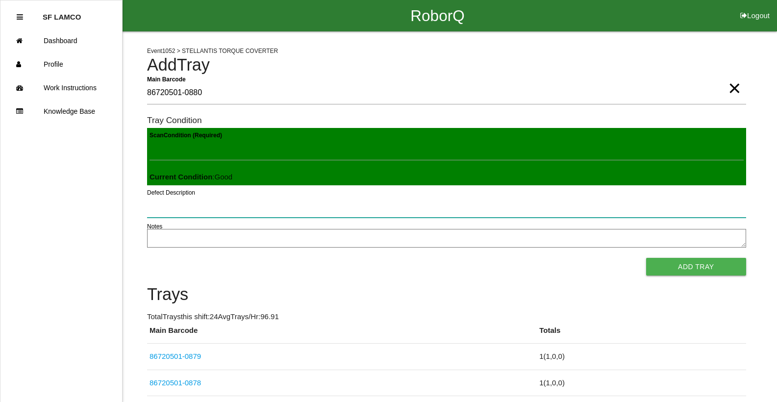
click at [506, 258] on button "Add Tray" at bounding box center [696, 267] width 100 height 18
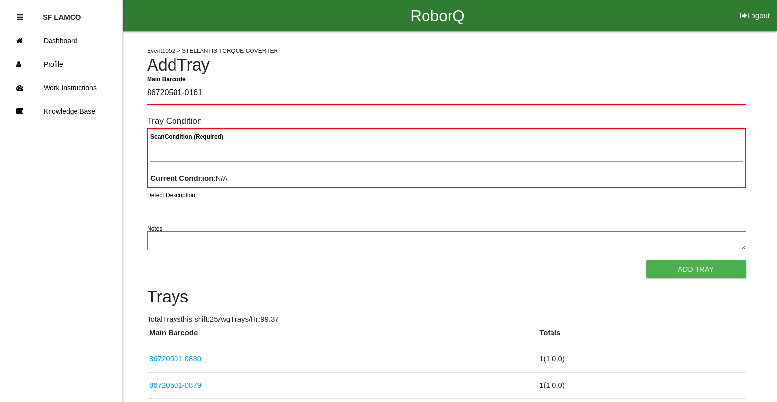
type Barcode "86720501-0161"
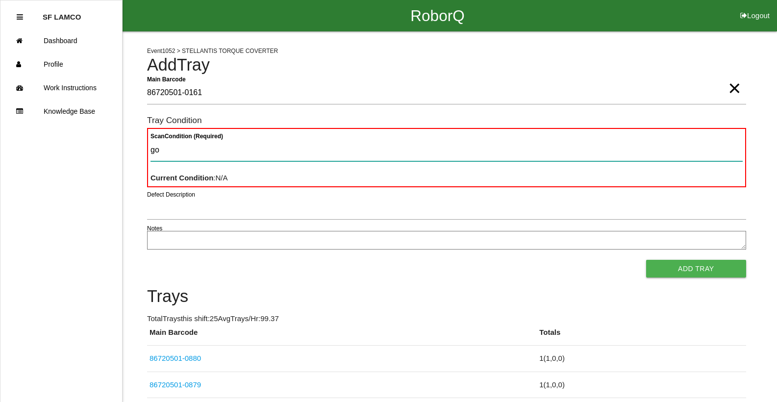
type Condition "goo"
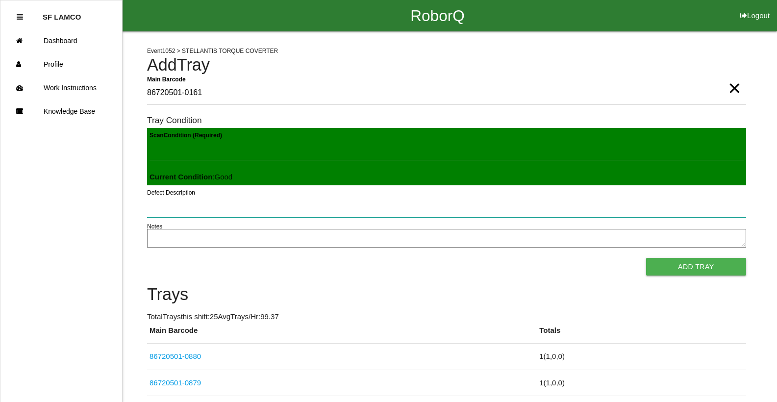
click at [506, 258] on button "Add Tray" at bounding box center [696, 267] width 100 height 18
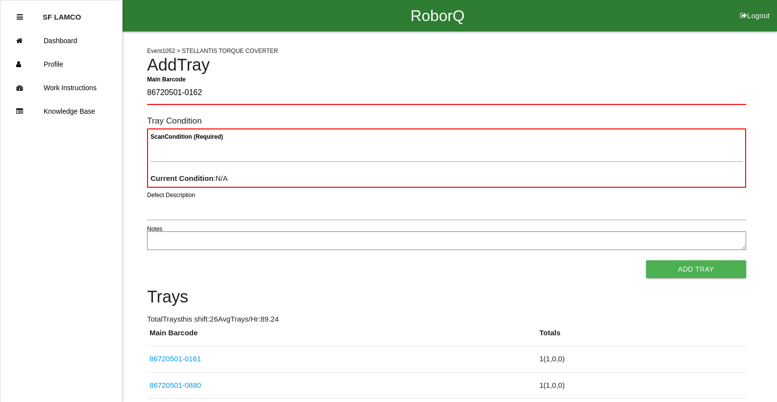
type Barcode "86720501-0162"
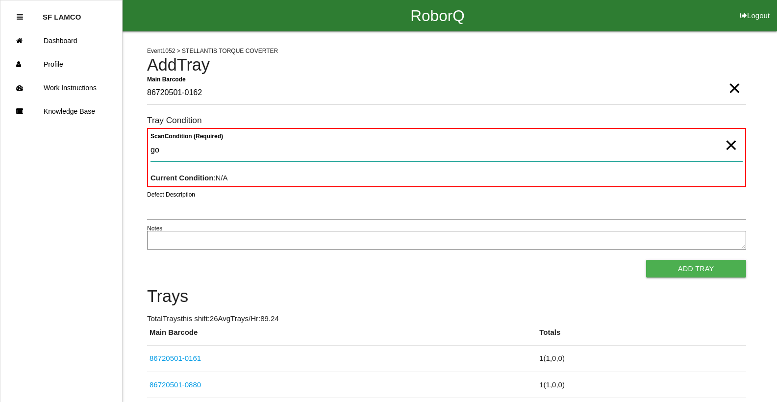
type Condition "goo"
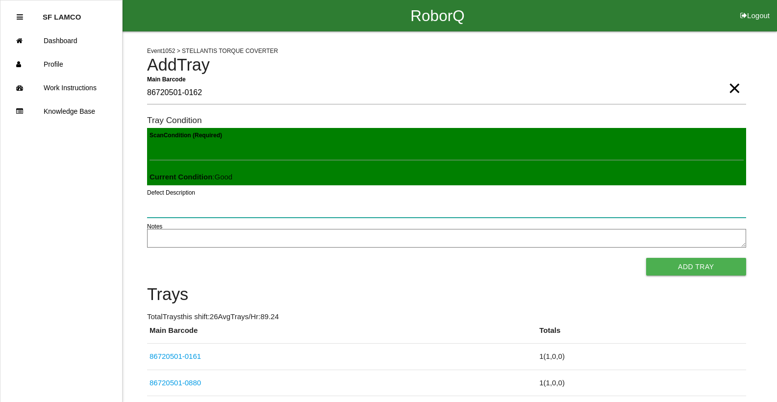
click at [506, 258] on button "Add Tray" at bounding box center [696, 267] width 100 height 18
